Goal: Task Accomplishment & Management: Complete application form

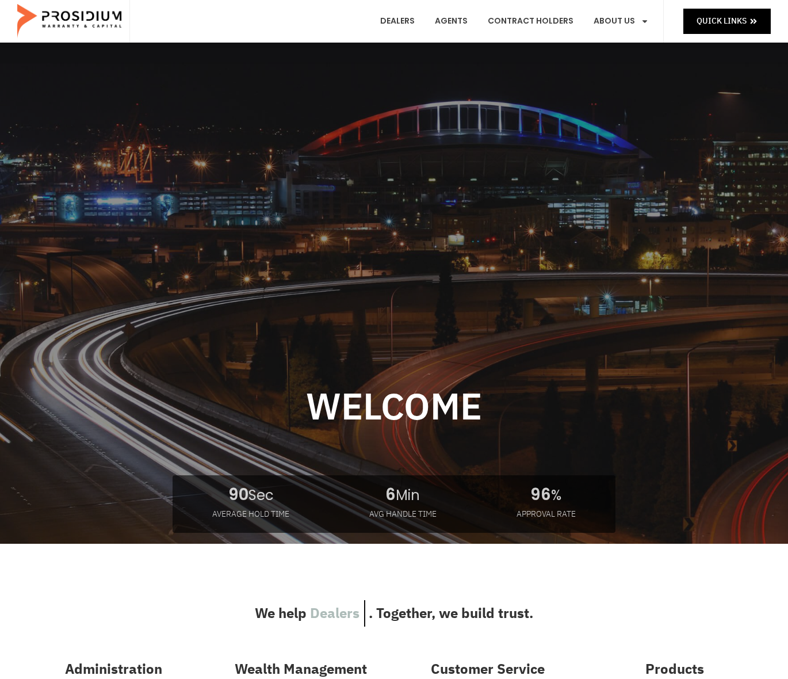
scroll to position [29, 0]
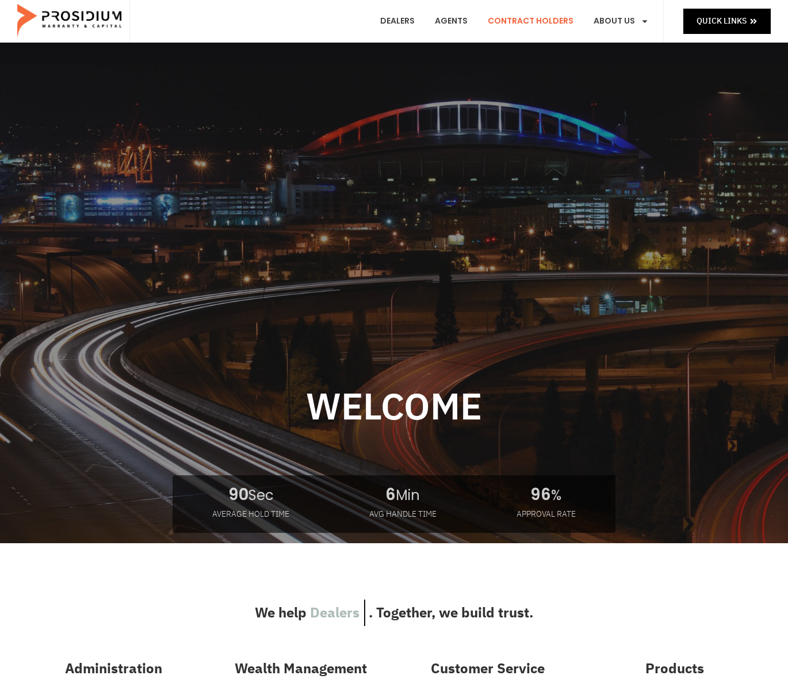
click at [544, 23] on link "Contract Holders" at bounding box center [530, 21] width 103 height 43
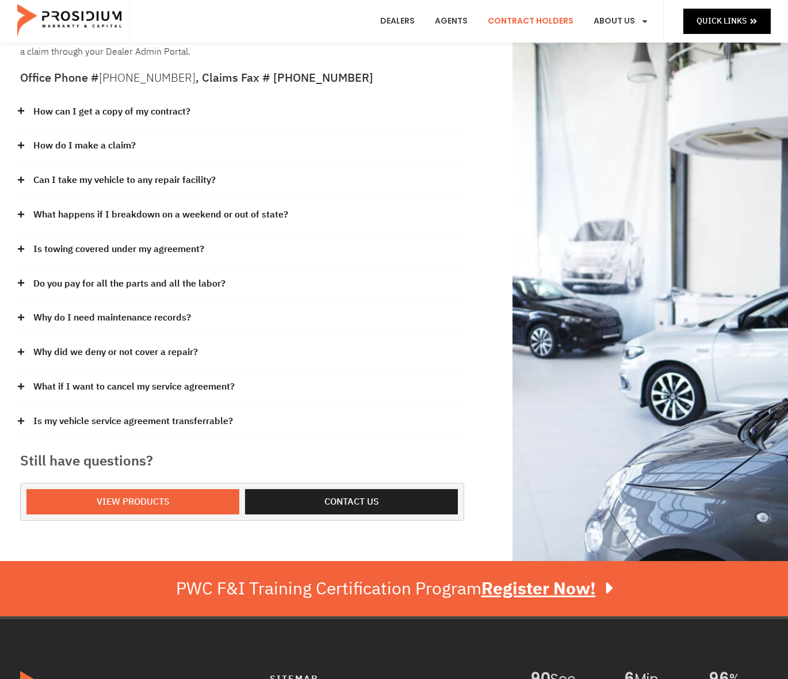
scroll to position [119, 0]
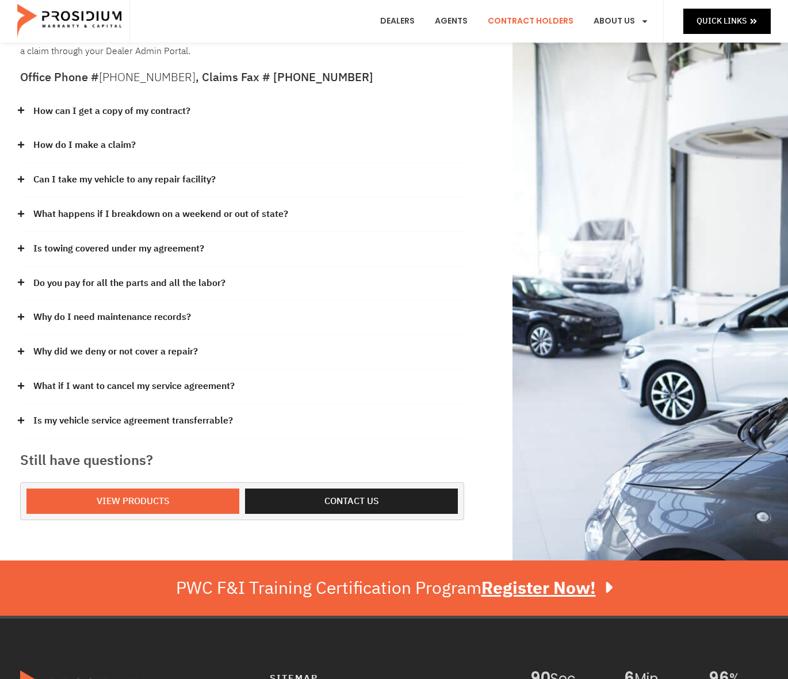
click at [21, 386] on icon at bounding box center [21, 386] width 6 height 6
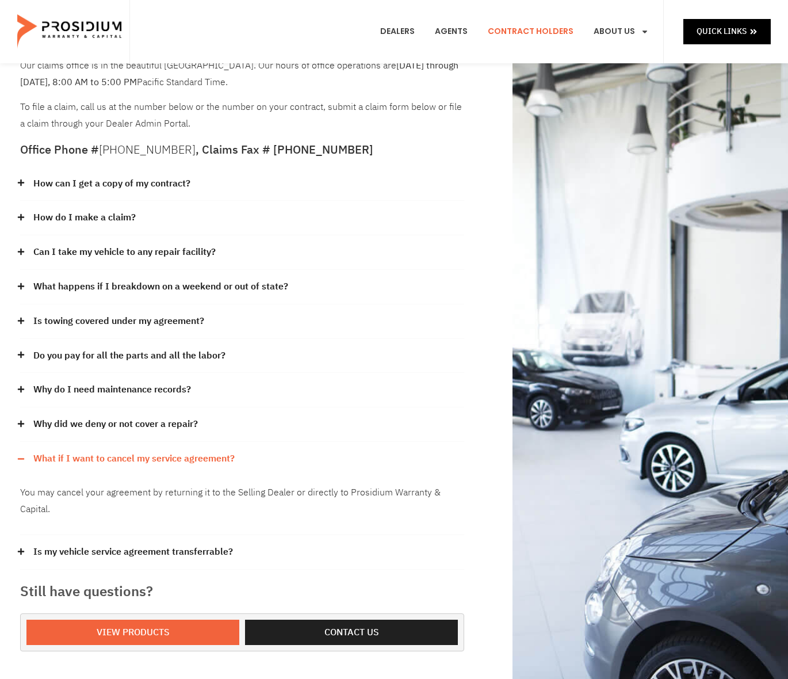
scroll to position [0, 0]
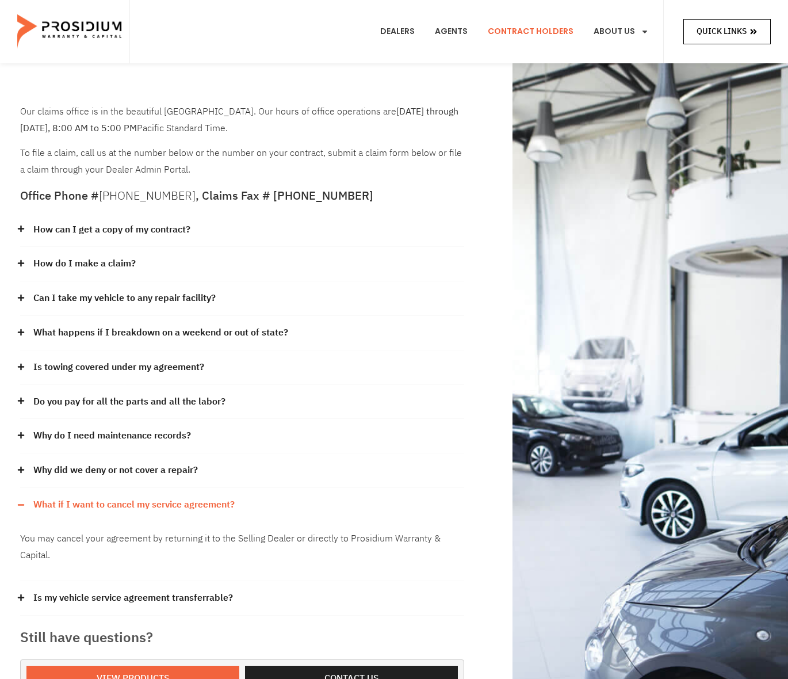
click at [756, 31] on icon at bounding box center [754, 32] width 8 height 8
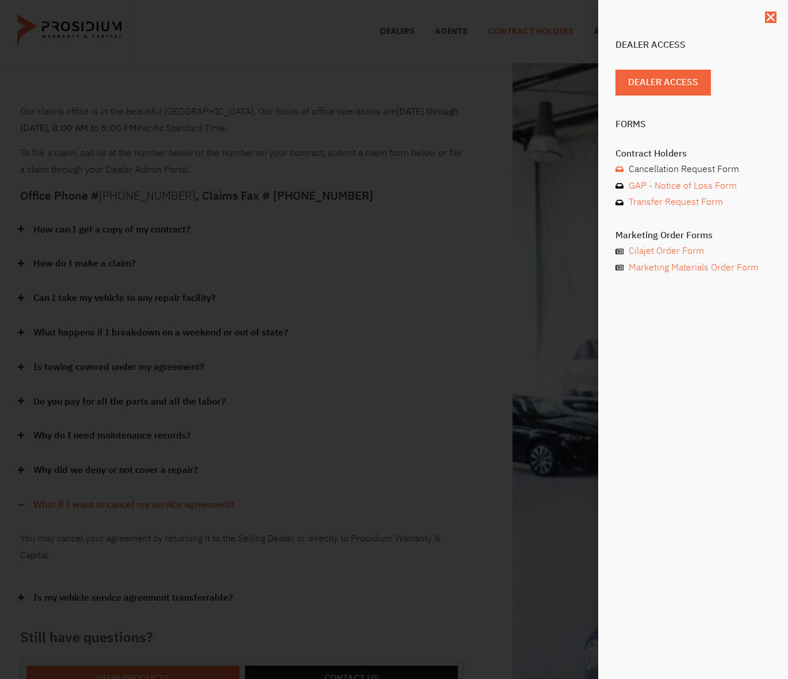
click at [702, 170] on span "Cancellation Request Form" at bounding box center [682, 169] width 113 height 17
